Goal: Task Accomplishment & Management: Use online tool/utility

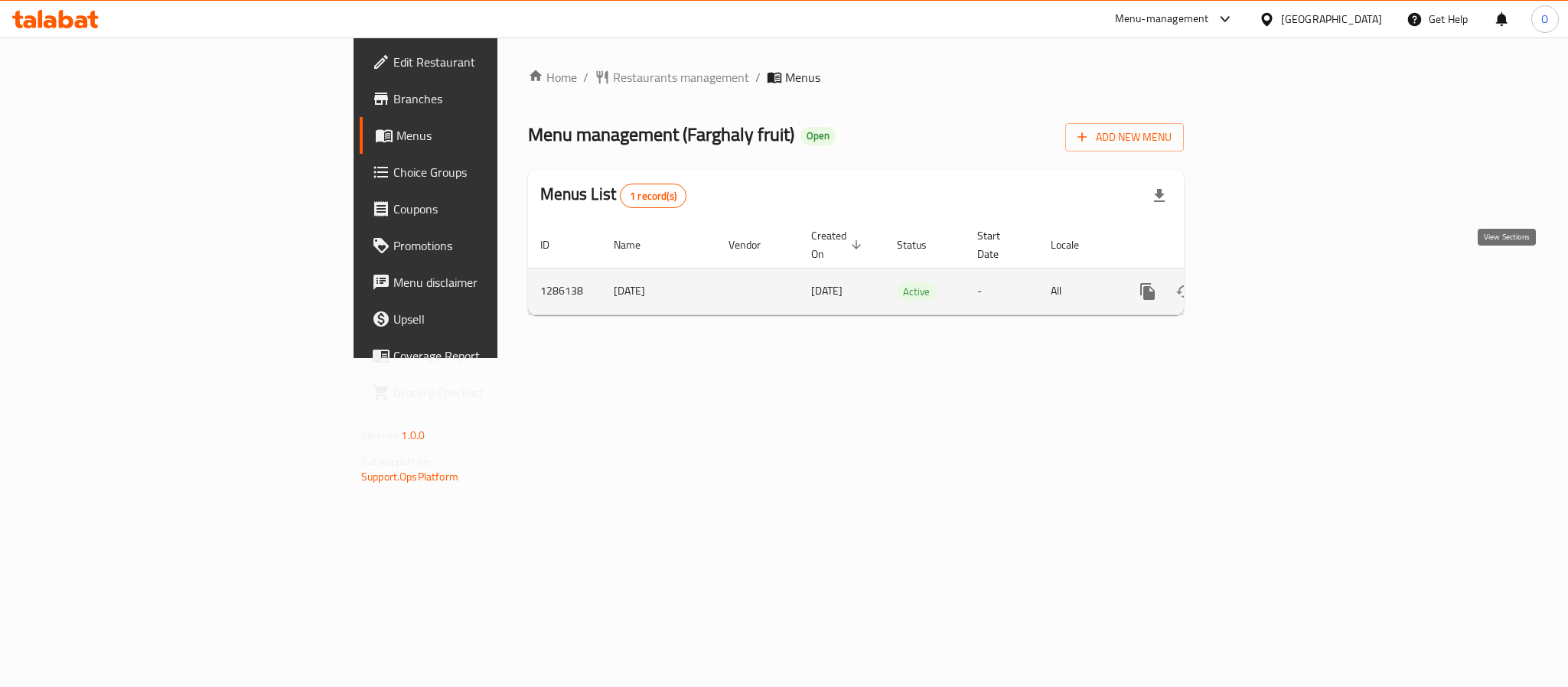
click at [1268, 283] on icon "enhanced table" at bounding box center [1258, 292] width 18 height 18
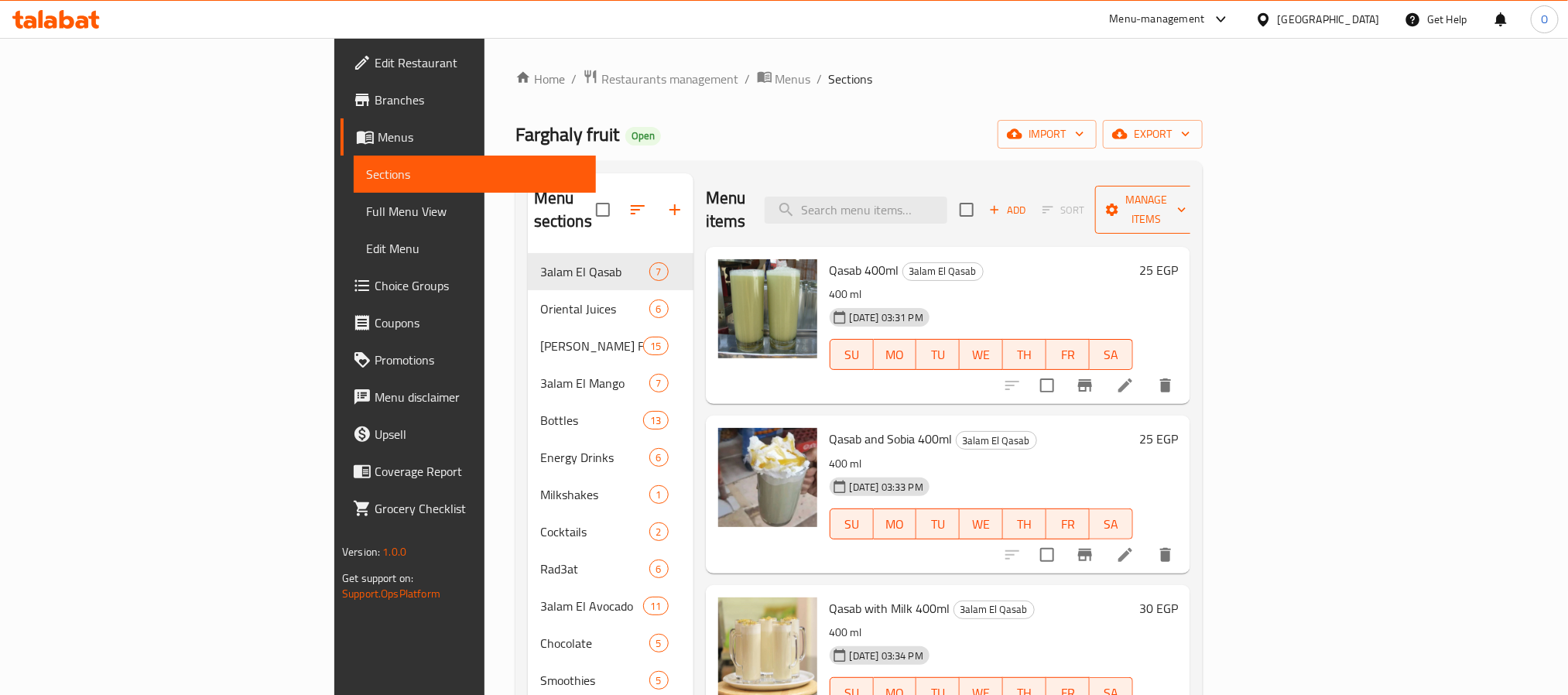
click at [1187, 201] on span "Manage items" at bounding box center [1147, 209] width 79 height 38
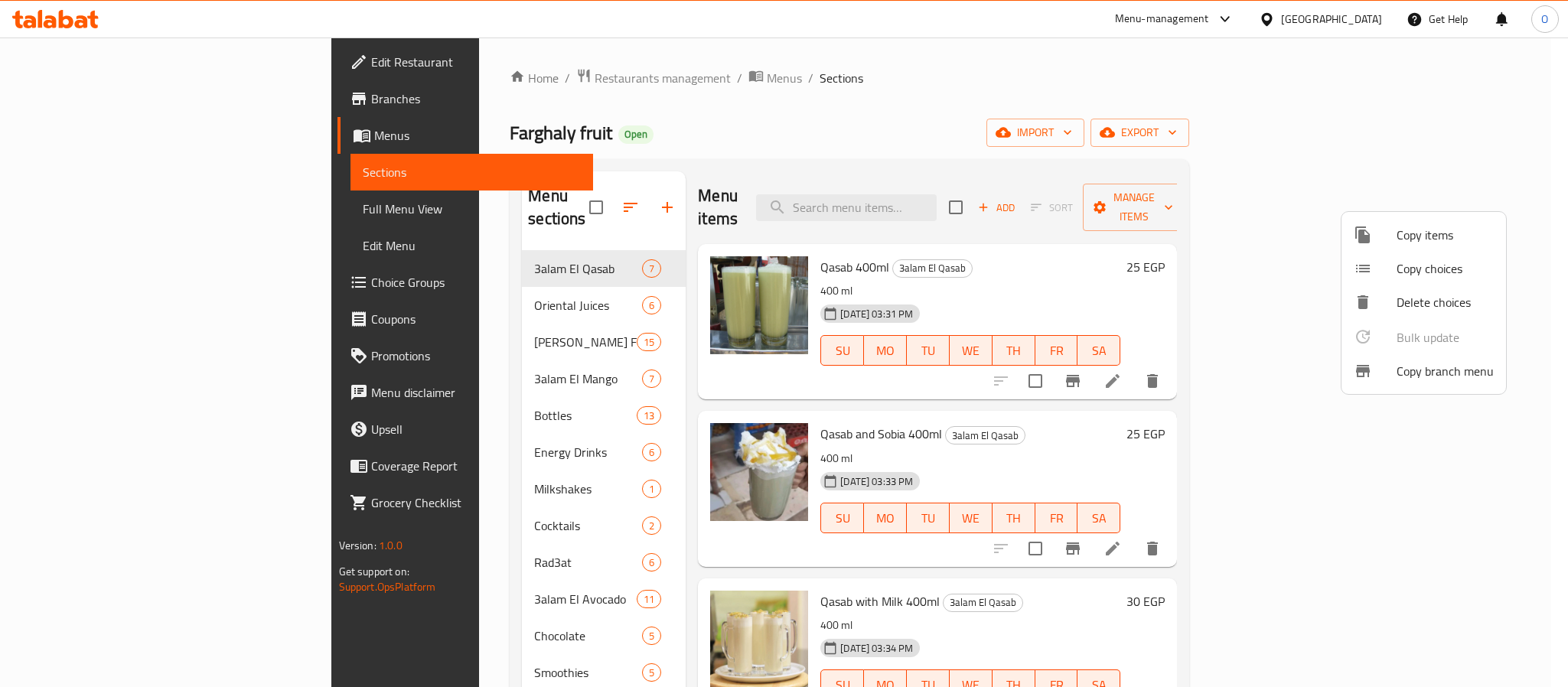
click at [1412, 374] on span "Copy branch menu" at bounding box center [1446, 371] width 97 height 18
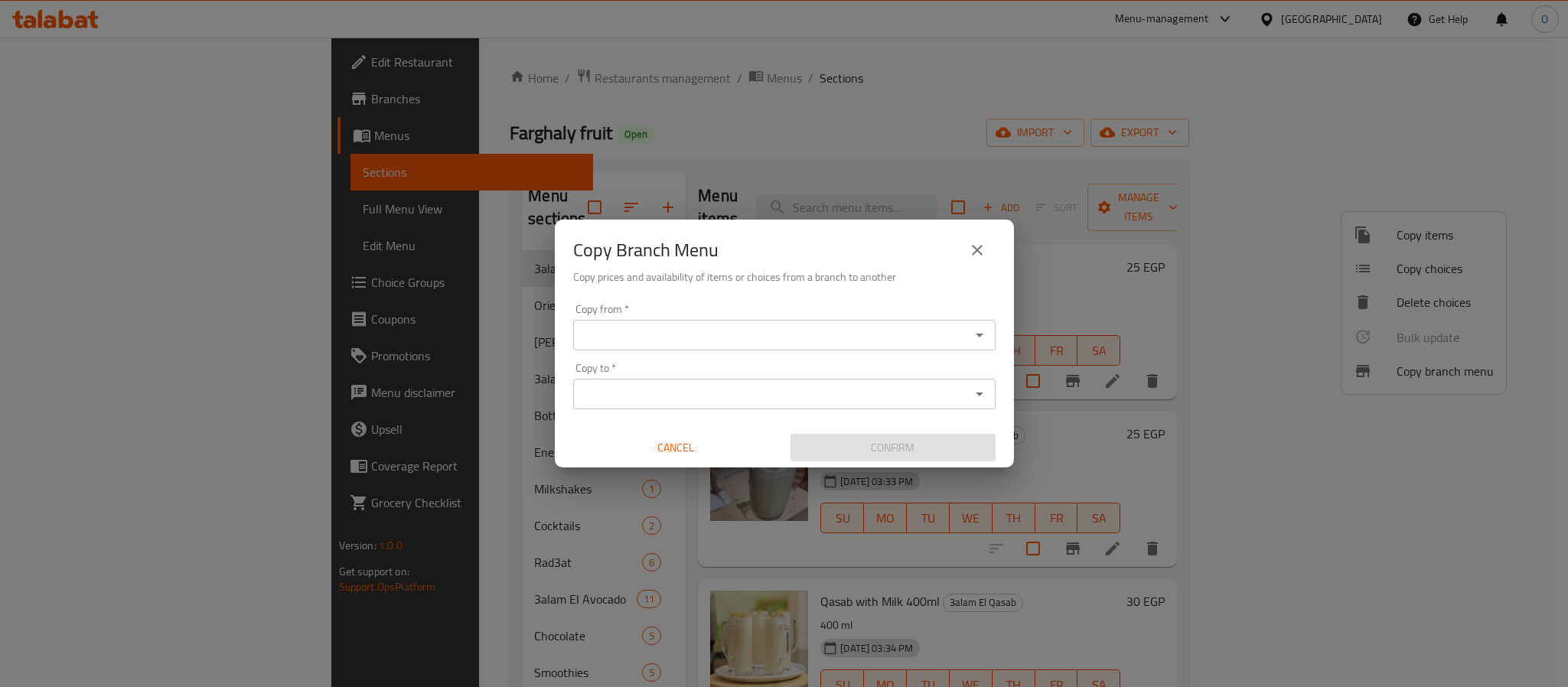
click at [683, 318] on div "Copy from   * Copy from *" at bounding box center [784, 327] width 423 height 47
click at [684, 325] on input "Copy from   *" at bounding box center [771, 335] width 388 height 21
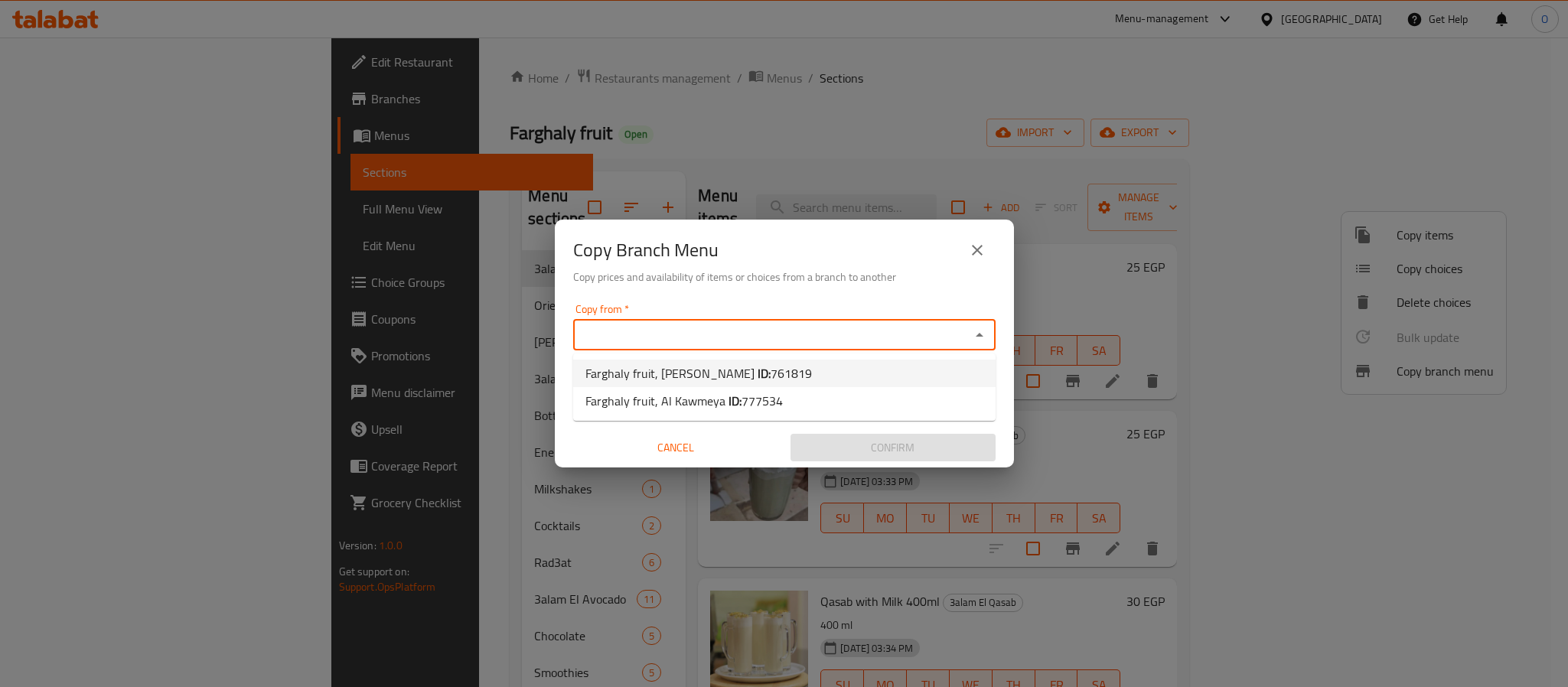
click at [716, 382] on span "Farghaly fruit, Mostashafa Al Tayseer ID: 761819" at bounding box center [699, 373] width 226 height 18
type input "Farghaly fruit, [PERSON_NAME]"
click at [717, 392] on input "Copy to   *" at bounding box center [771, 395] width 388 height 21
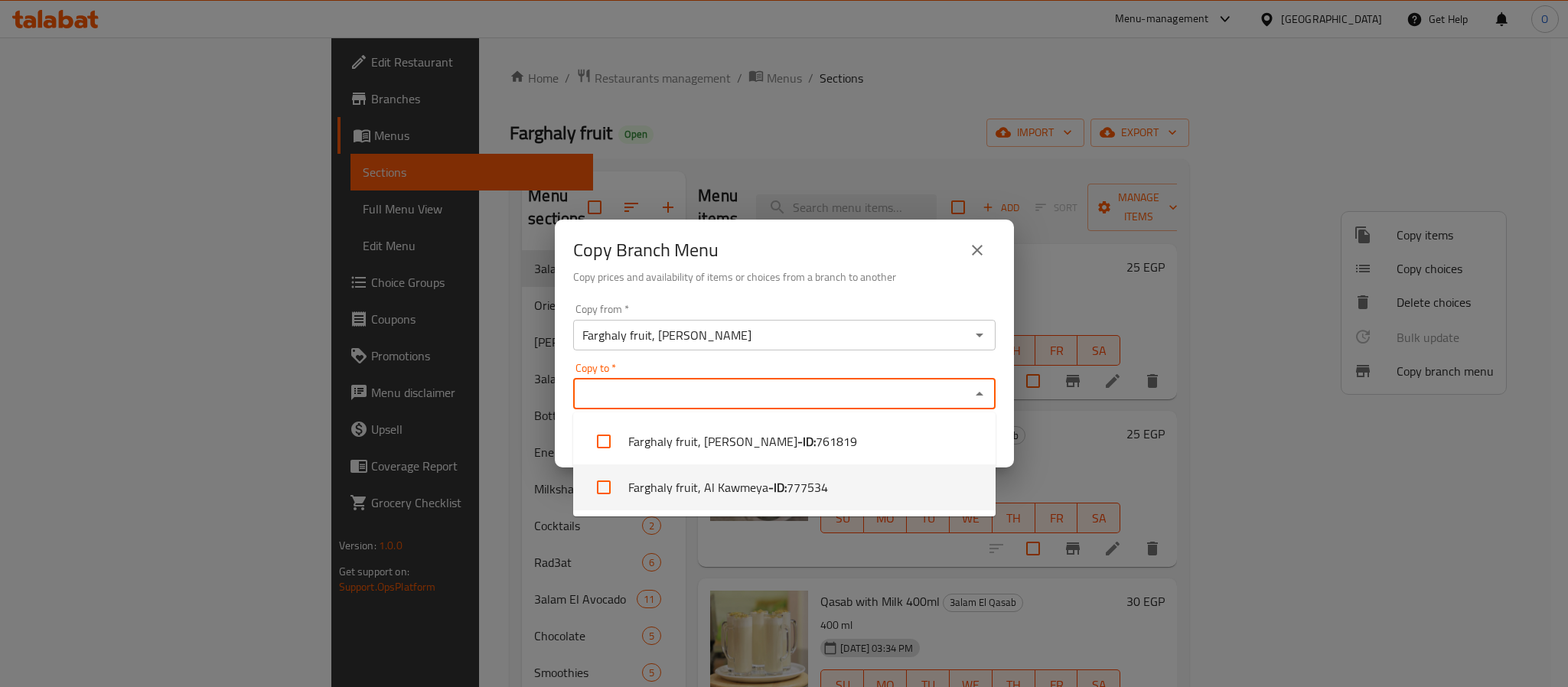
click at [708, 485] on li "Farghaly fruit, Al Kawmeya - ID: 777534" at bounding box center [784, 487] width 423 height 46
checkbox input "true"
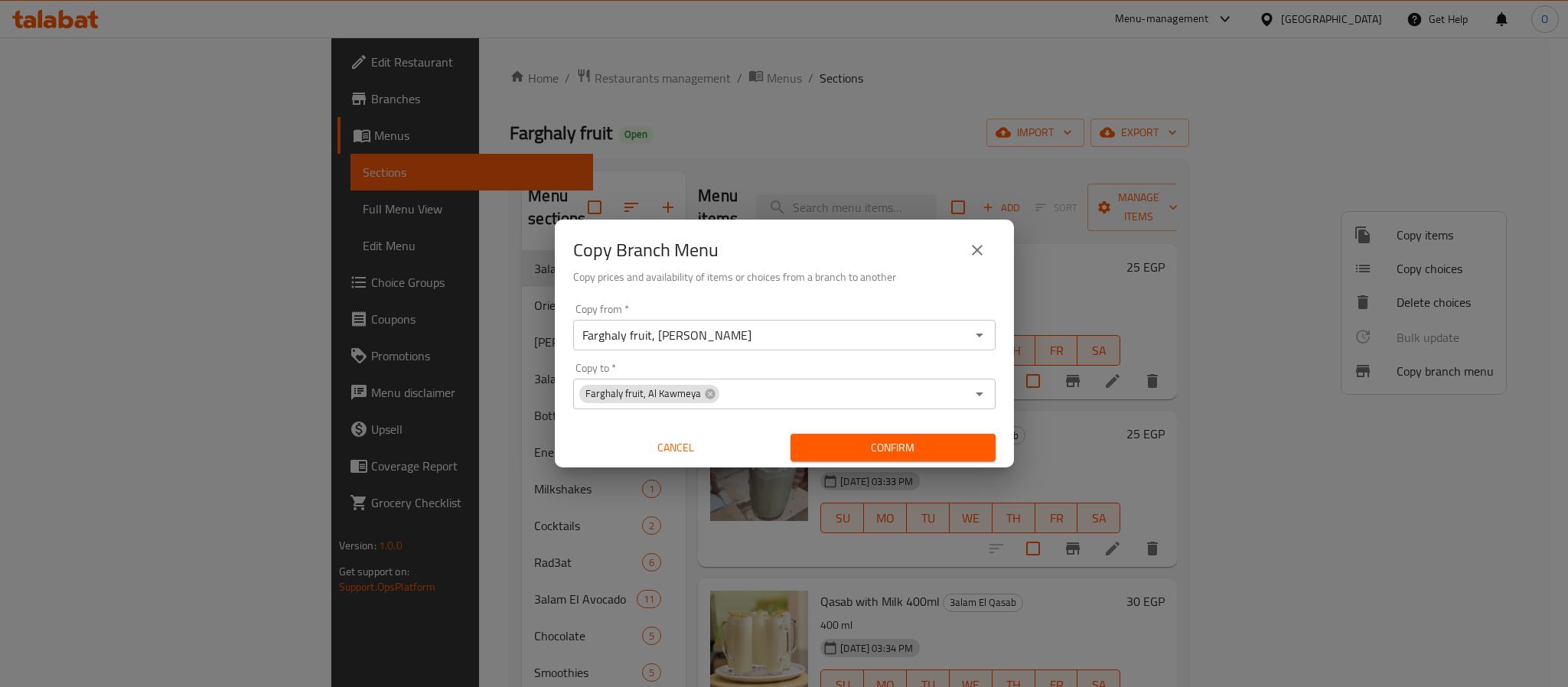
drag, startPoint x: 914, startPoint y: 258, endPoint x: 933, endPoint y: 398, distance: 141.3
click at [912, 258] on div "Copy Branch Menu" at bounding box center [784, 251] width 423 height 37
click at [919, 444] on span "Confirm" at bounding box center [893, 448] width 181 height 19
